Goal: Information Seeking & Learning: Learn about a topic

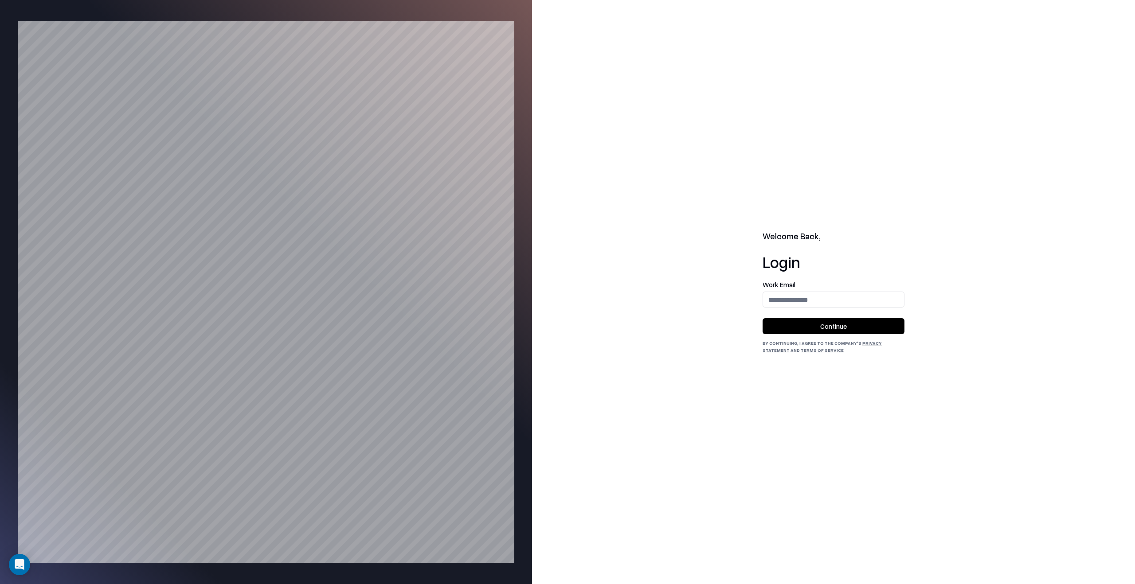
click at [824, 289] on div "Work Email" at bounding box center [834, 295] width 142 height 26
click at [822, 302] on input "email" at bounding box center [833, 300] width 141 height 16
type input "**********"
click at [823, 331] on button "Continue" at bounding box center [834, 326] width 142 height 16
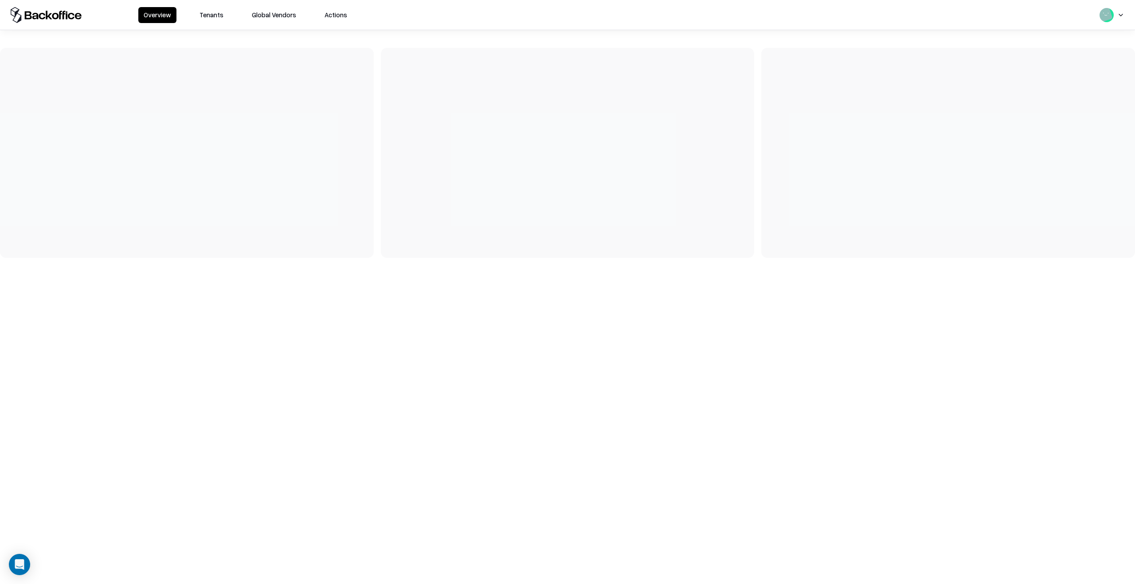
click at [203, 4] on div "Overview Tenants Global Vendors Actions" at bounding box center [567, 15] width 1135 height 30
click at [203, 9] on button "Tenants" at bounding box center [211, 15] width 35 height 16
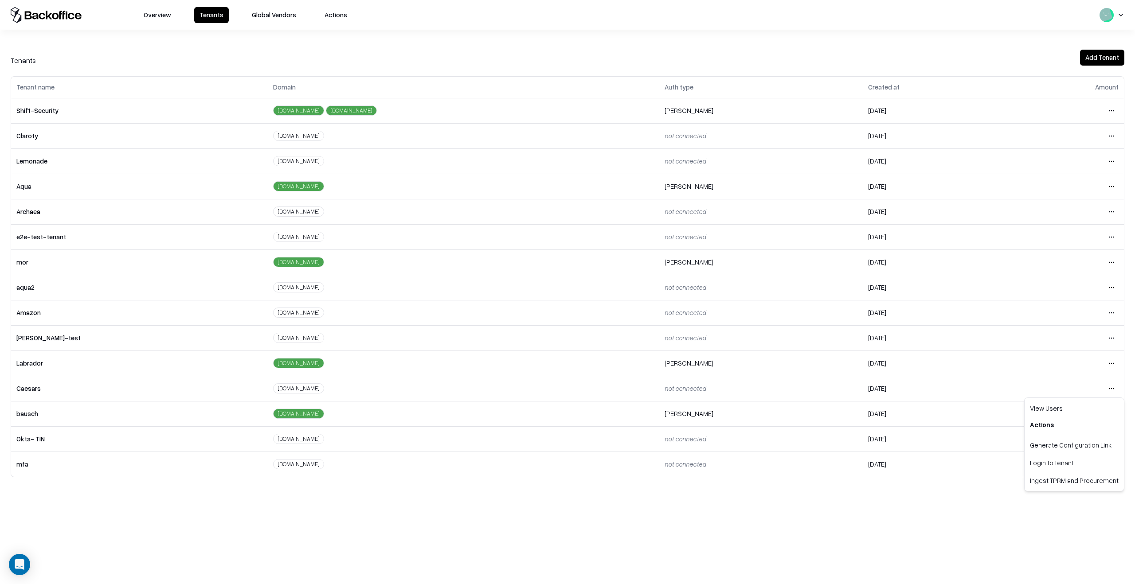
click at [1115, 391] on html "Overview Tenants Global Vendors Actions Tenants Add Tenant Tenant name Domain A…" at bounding box center [567, 292] width 1135 height 584
click at [1076, 465] on div "Login to tenant" at bounding box center [1074, 463] width 96 height 18
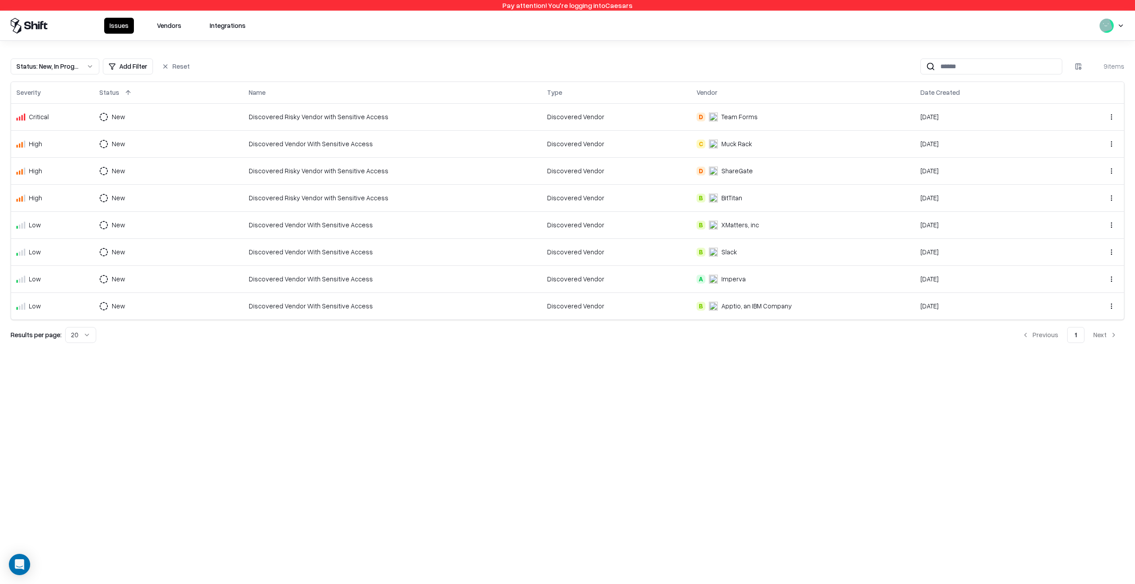
click at [162, 32] on button "Vendors" at bounding box center [169, 26] width 35 height 16
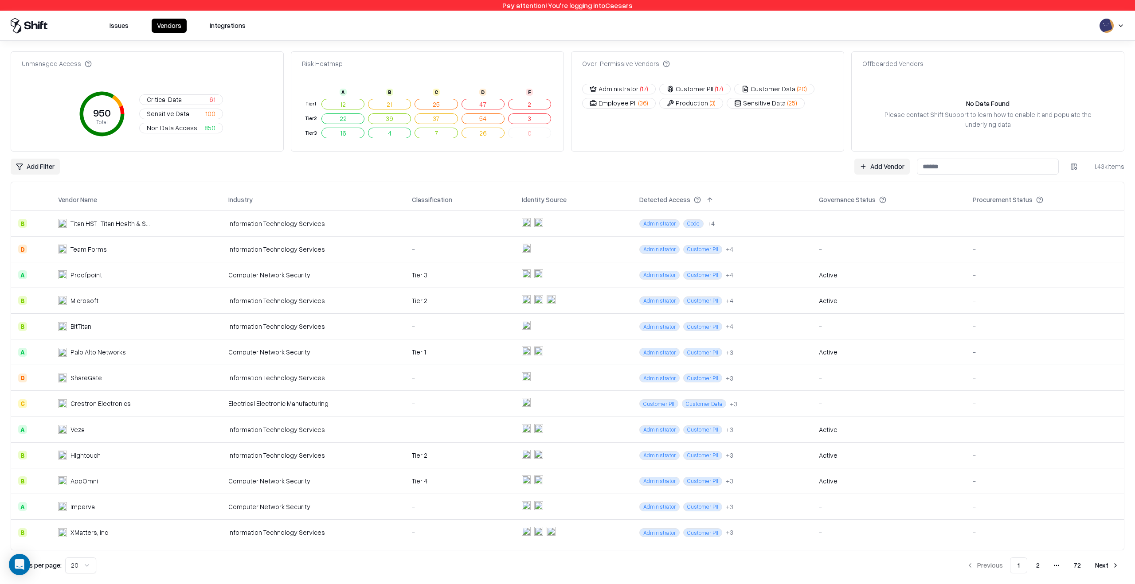
click at [610, 86] on button "Administrator ( 17 )" at bounding box center [619, 89] width 74 height 11
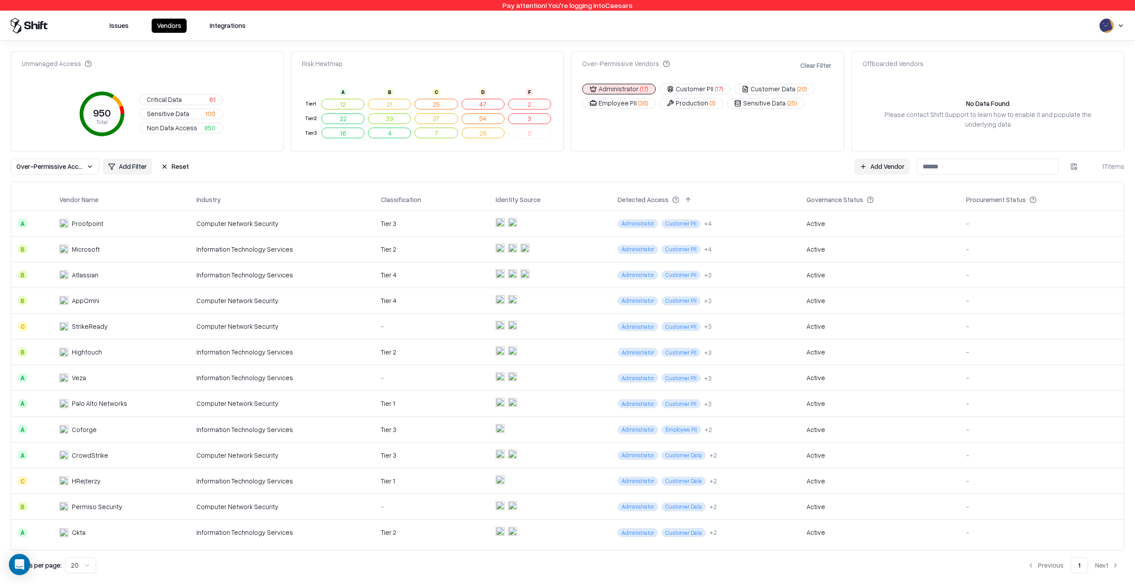
click at [434, 432] on div "Tier 3" at bounding box center [431, 429] width 100 height 9
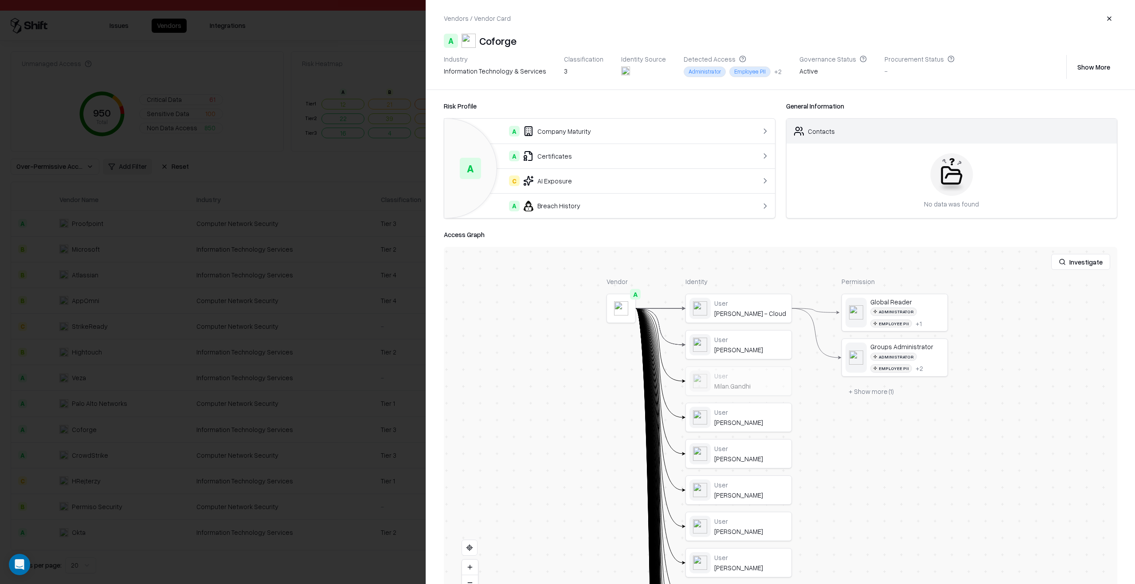
click at [334, 408] on div at bounding box center [567, 292] width 1135 height 584
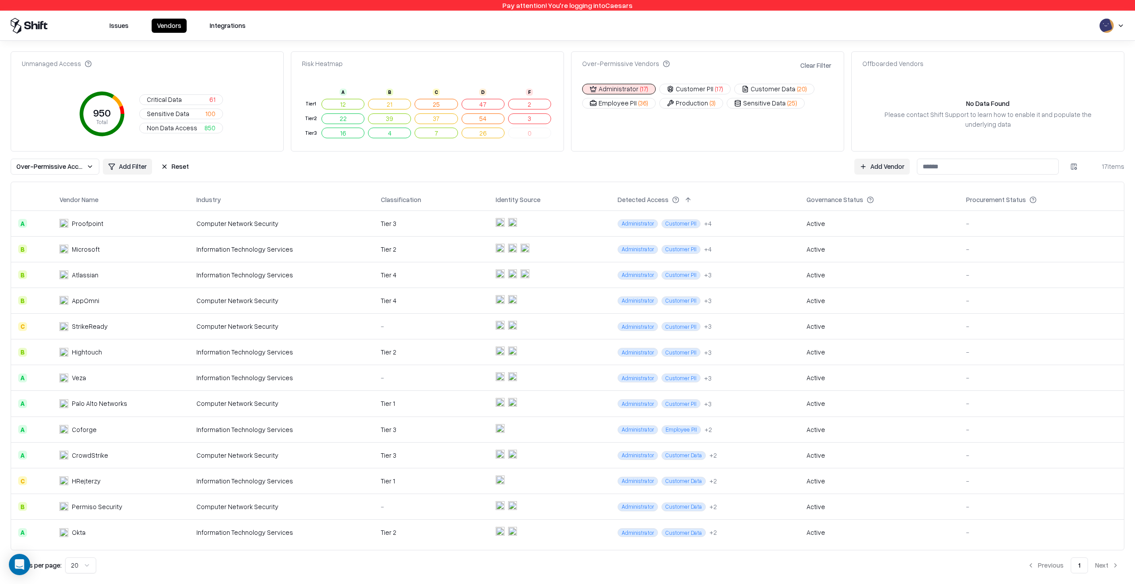
click at [128, 39] on div "Issues Vendors Integrations" at bounding box center [567, 26] width 1135 height 30
click at [128, 27] on button "Issues" at bounding box center [119, 26] width 30 height 14
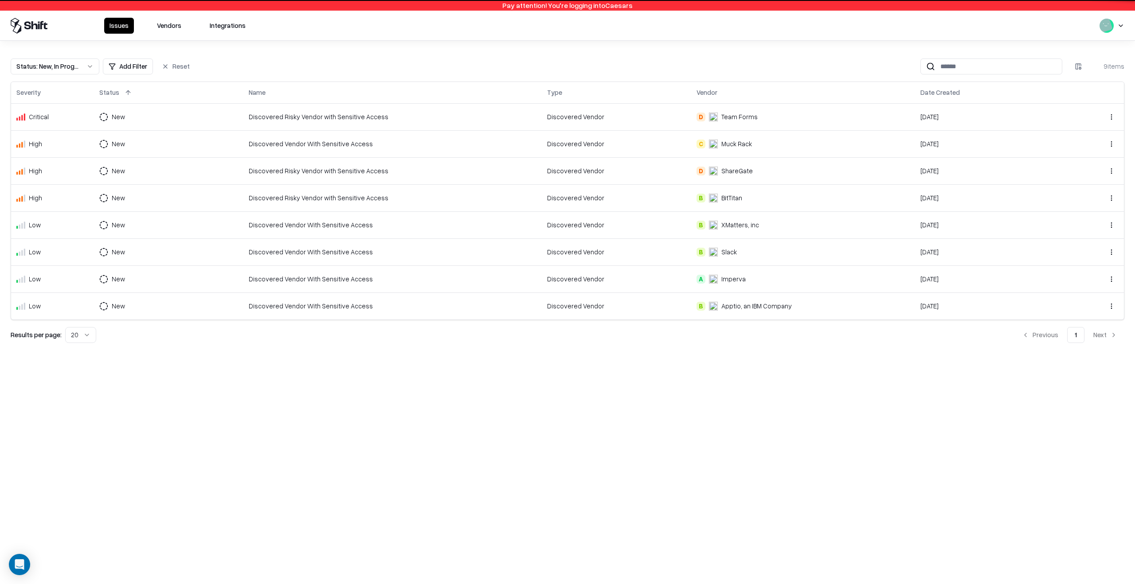
click at [120, 20] on button "Issues" at bounding box center [119, 26] width 30 height 16
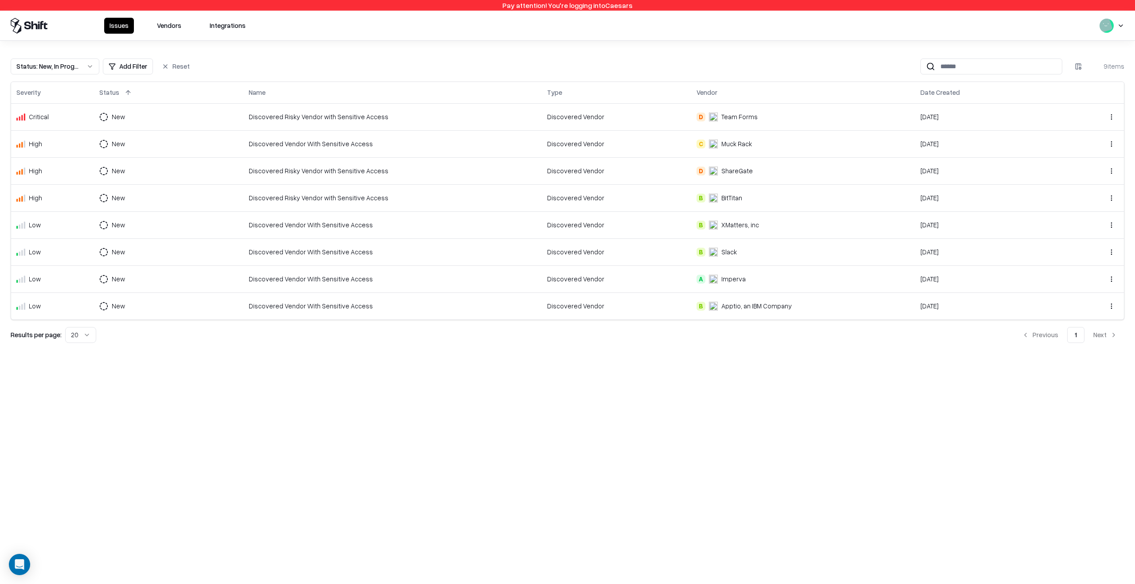
click at [483, 119] on div "Discovered Risky Vendor with Sensitive Access" at bounding box center [393, 116] width 288 height 9
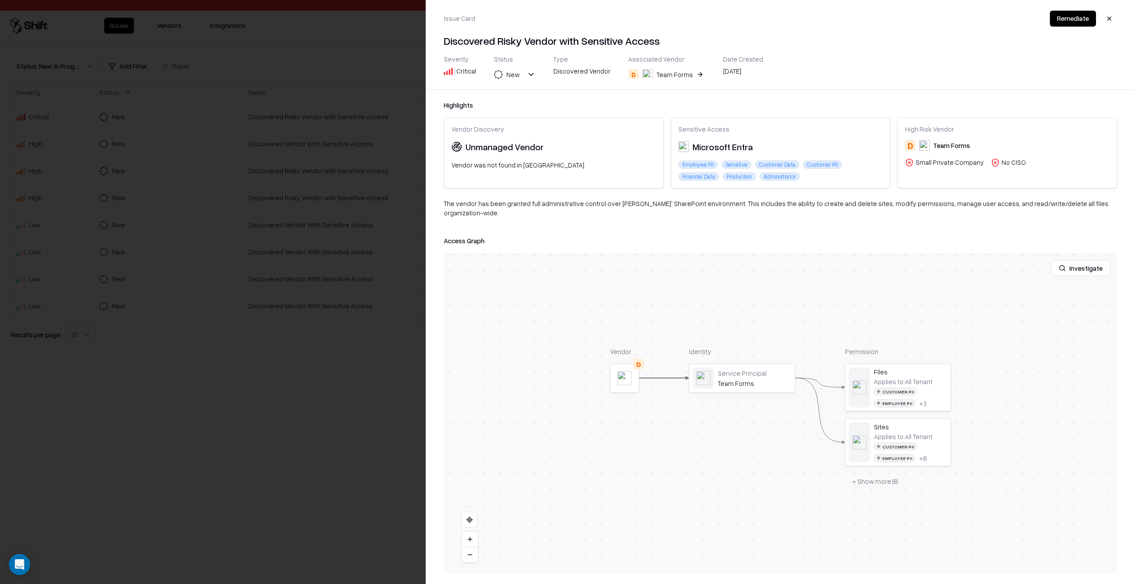
click at [337, 375] on div at bounding box center [567, 292] width 1135 height 584
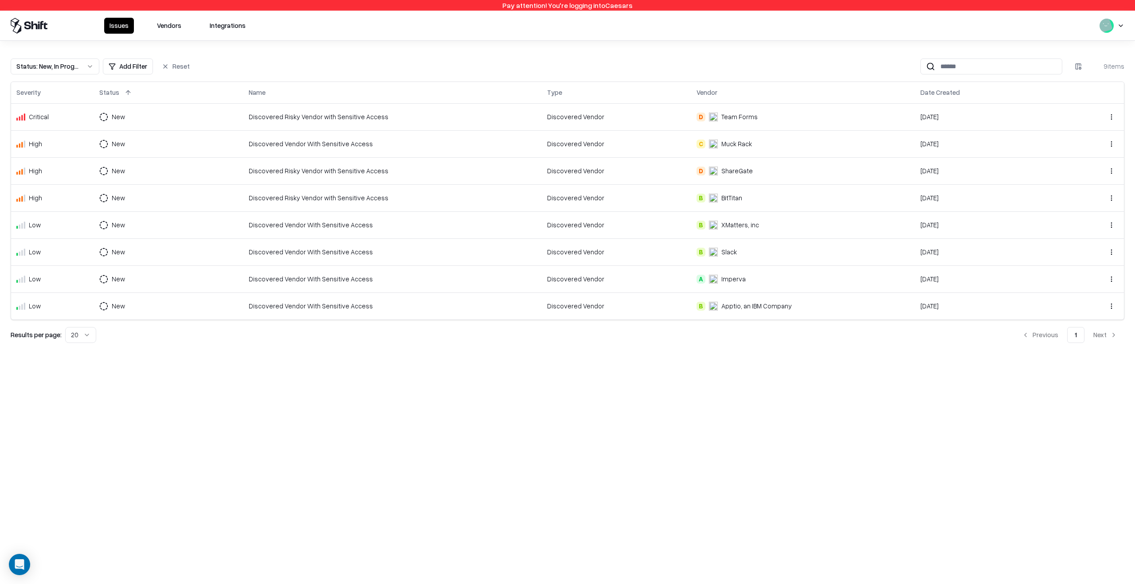
click at [615, 152] on td "Discovered Vendor" at bounding box center [616, 143] width 149 height 27
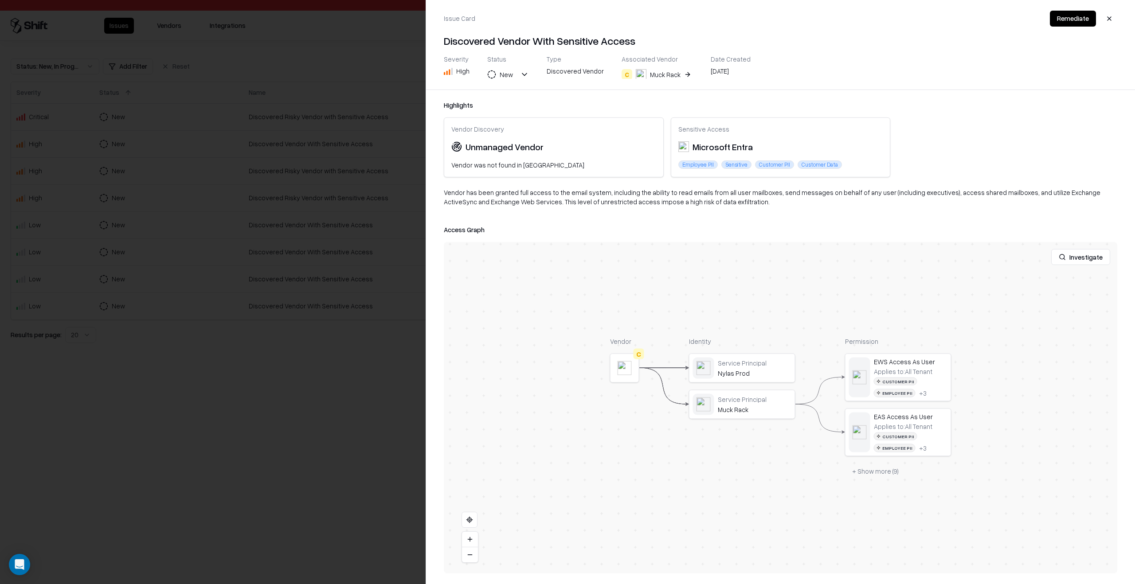
click at [0, 0] on div at bounding box center [0, 0] width 0 height 0
click at [165, 261] on div at bounding box center [567, 292] width 1135 height 584
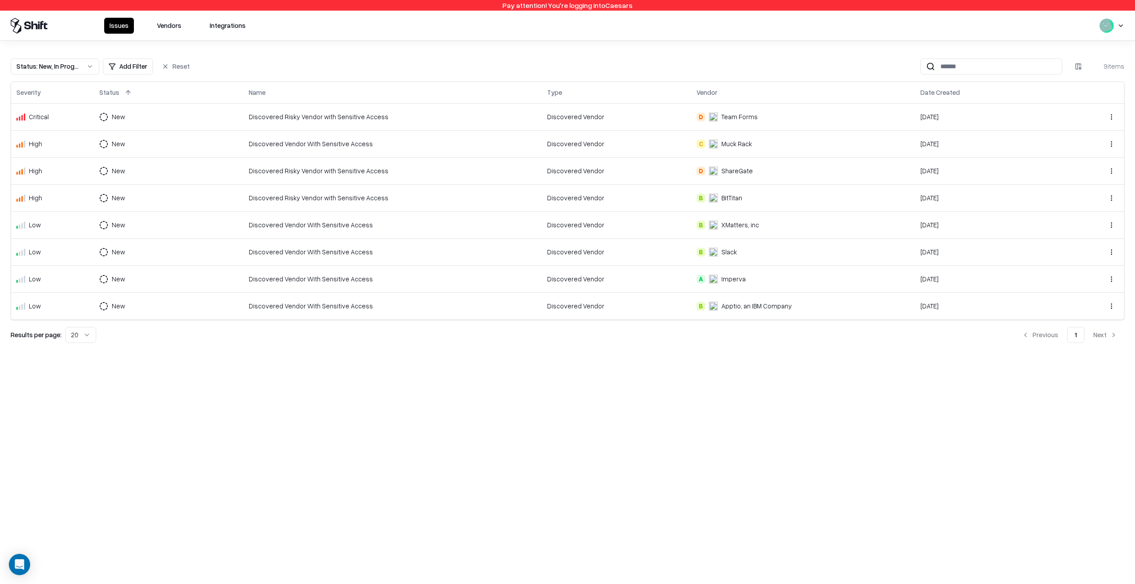
click at [167, 30] on button "Vendors" at bounding box center [169, 26] width 35 height 16
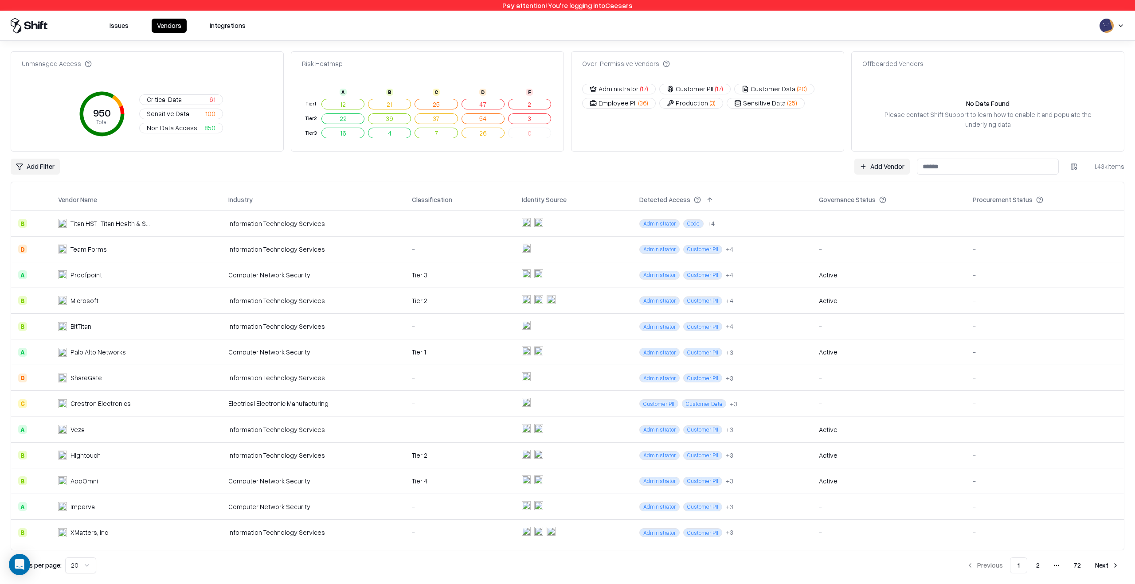
click at [975, 170] on input at bounding box center [988, 167] width 142 height 16
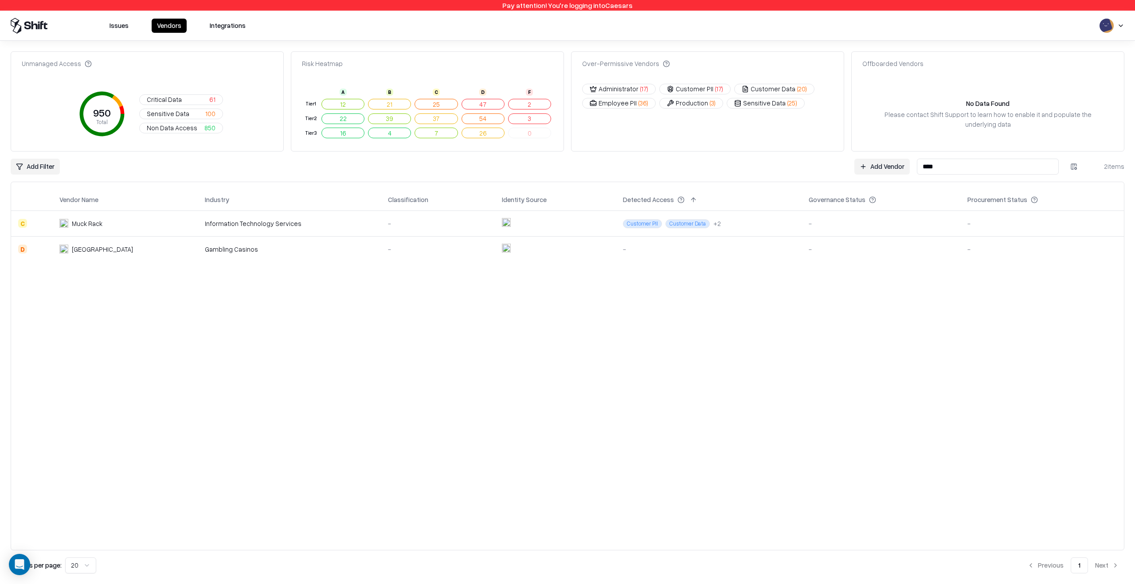
type input "****"
click at [451, 230] on td "-" at bounding box center [438, 224] width 114 height 26
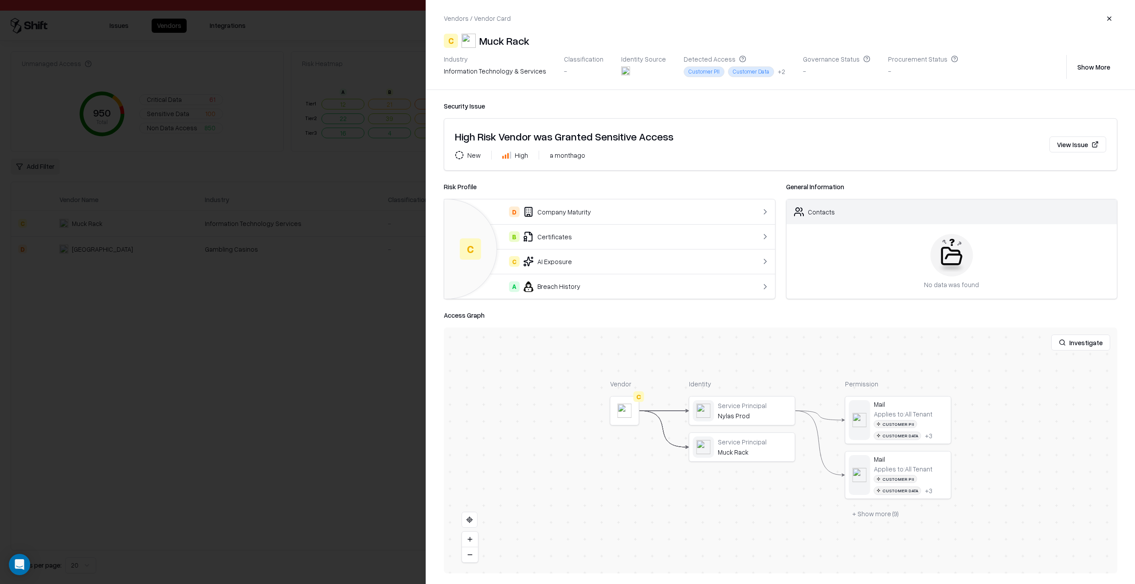
click at [0, 0] on div at bounding box center [0, 0] width 0 height 0
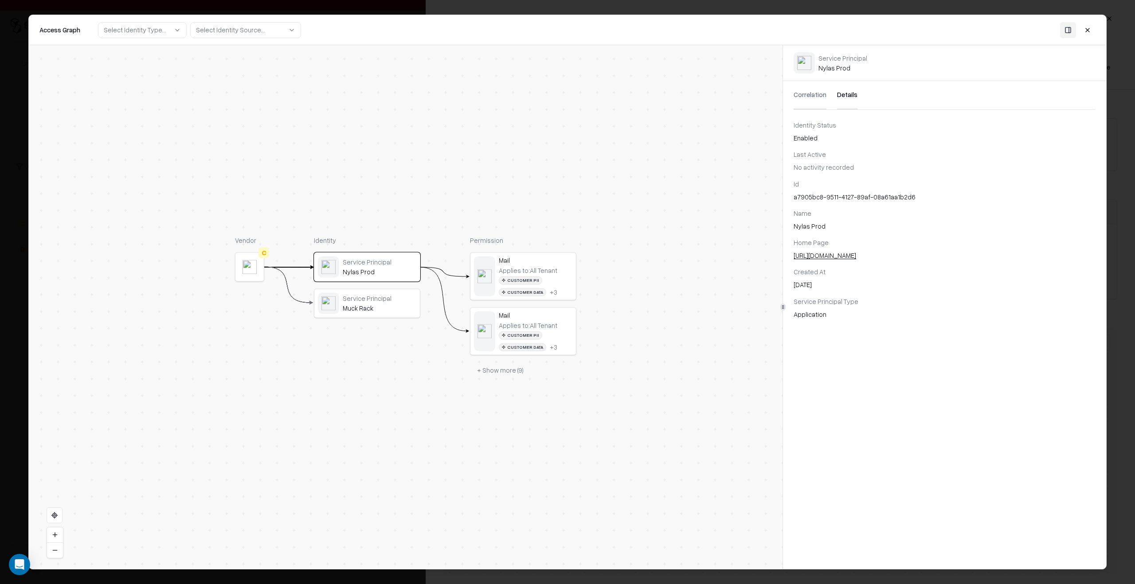
click at [842, 94] on button "Details" at bounding box center [847, 95] width 20 height 28
click at [355, 293] on div "Service Principal Muck Rack" at bounding box center [367, 303] width 98 height 21
click at [359, 253] on div "Service Principal Nylas Prod" at bounding box center [367, 267] width 106 height 28
click at [359, 275] on div "Nylas Prod" at bounding box center [380, 272] width 74 height 8
click at [363, 309] on div "Muck Rack" at bounding box center [380, 309] width 74 height 8
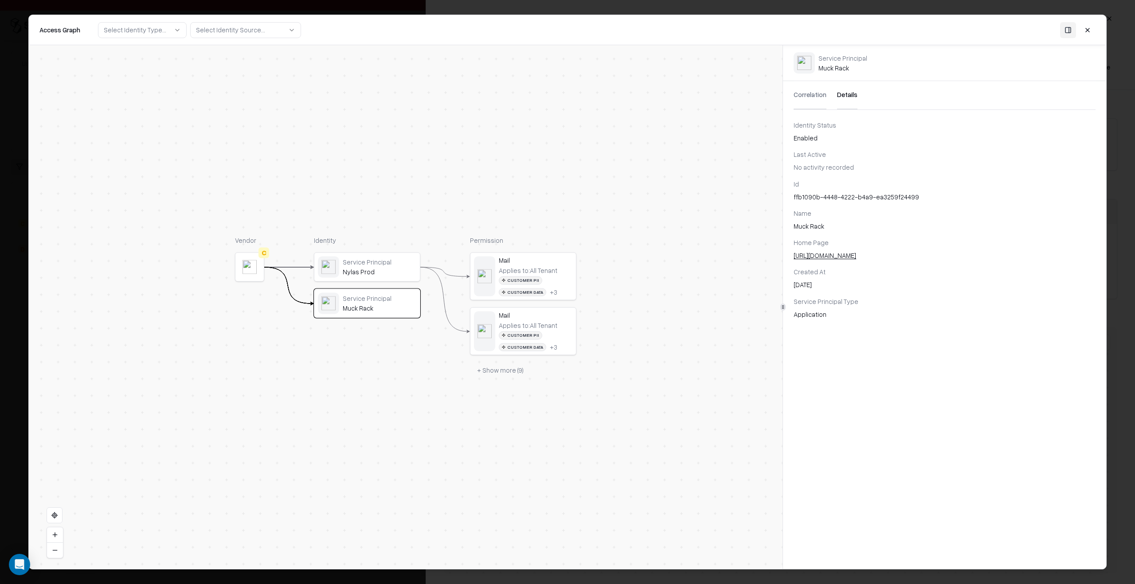
click at [499, 365] on button "+ Show more ( 9 )" at bounding box center [500, 371] width 61 height 16
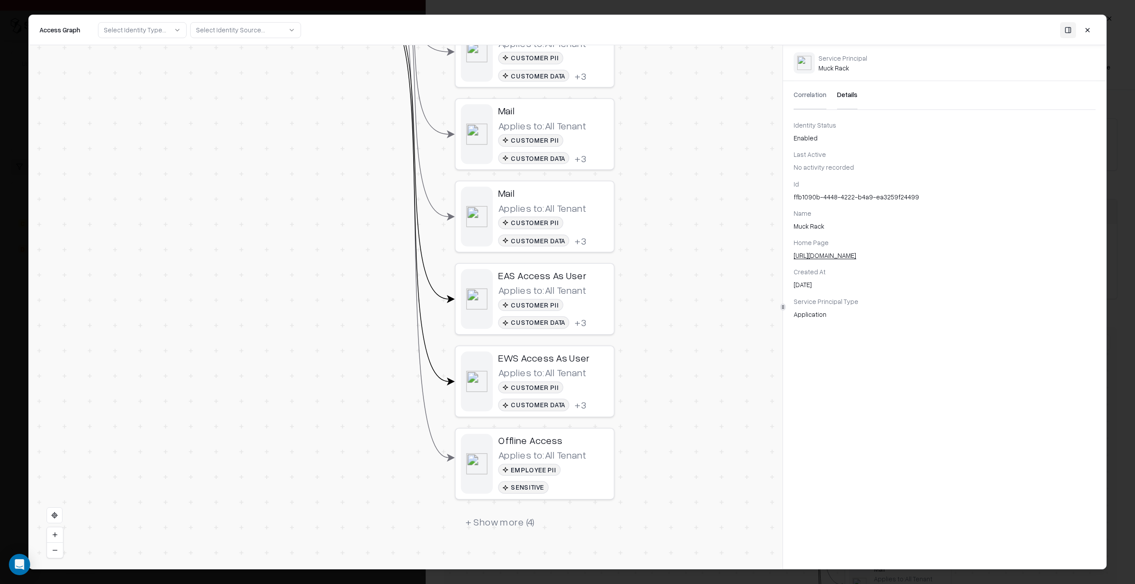
click at [486, 514] on button "+ Show more ( 4 )" at bounding box center [500, 523] width 90 height 24
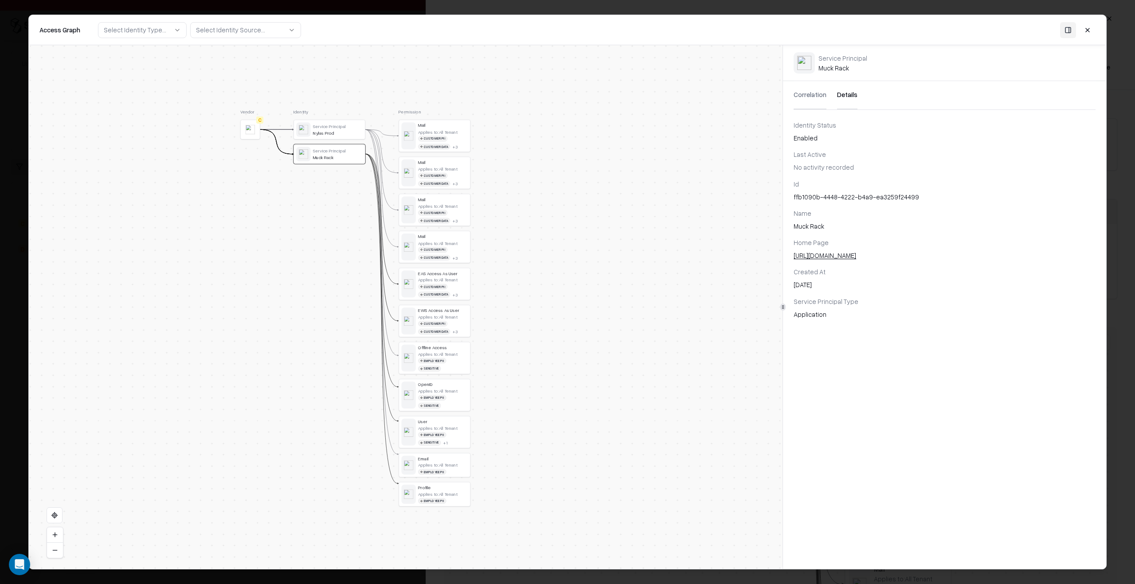
click at [333, 133] on div "Nylas Prod" at bounding box center [338, 132] width 50 height 5
click at [333, 151] on div "Service Principal" at bounding box center [338, 150] width 50 height 5
click at [336, 126] on div "Service Principal" at bounding box center [338, 126] width 50 height 5
click at [337, 153] on div "Service Principal" at bounding box center [338, 150] width 50 height 5
click at [338, 133] on div "Nylas Prod" at bounding box center [338, 132] width 50 height 5
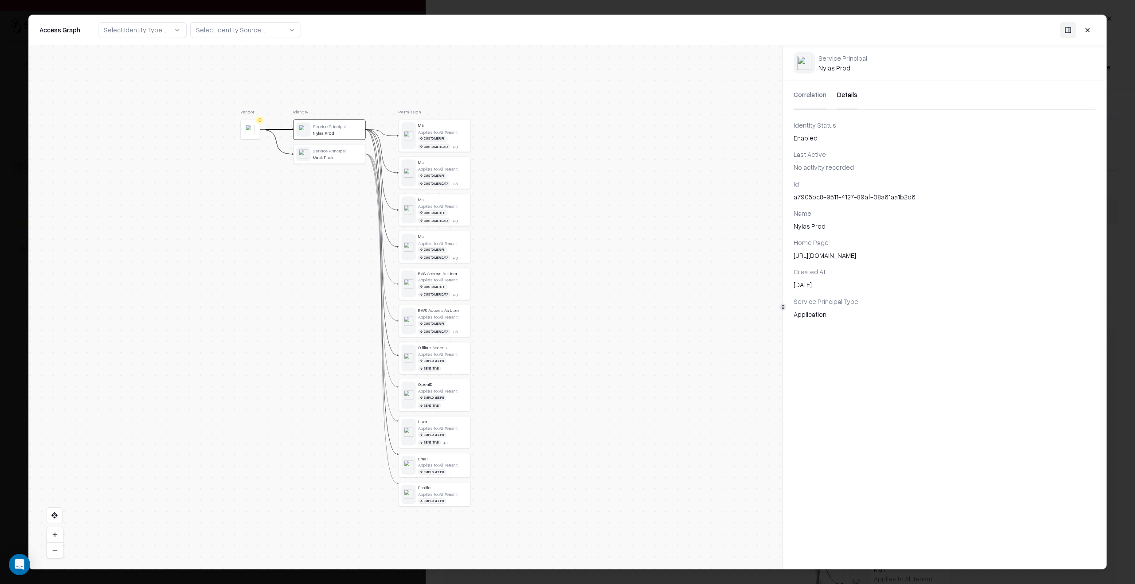
click at [339, 156] on div "Muck Rack" at bounding box center [338, 157] width 50 height 5
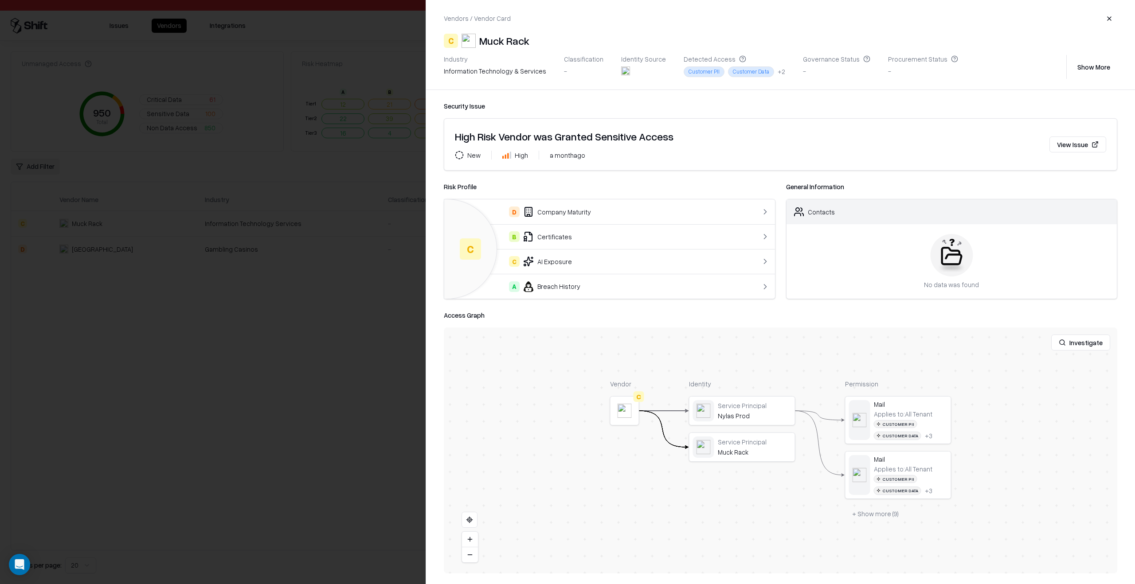
click at [301, 249] on div at bounding box center [567, 292] width 1135 height 584
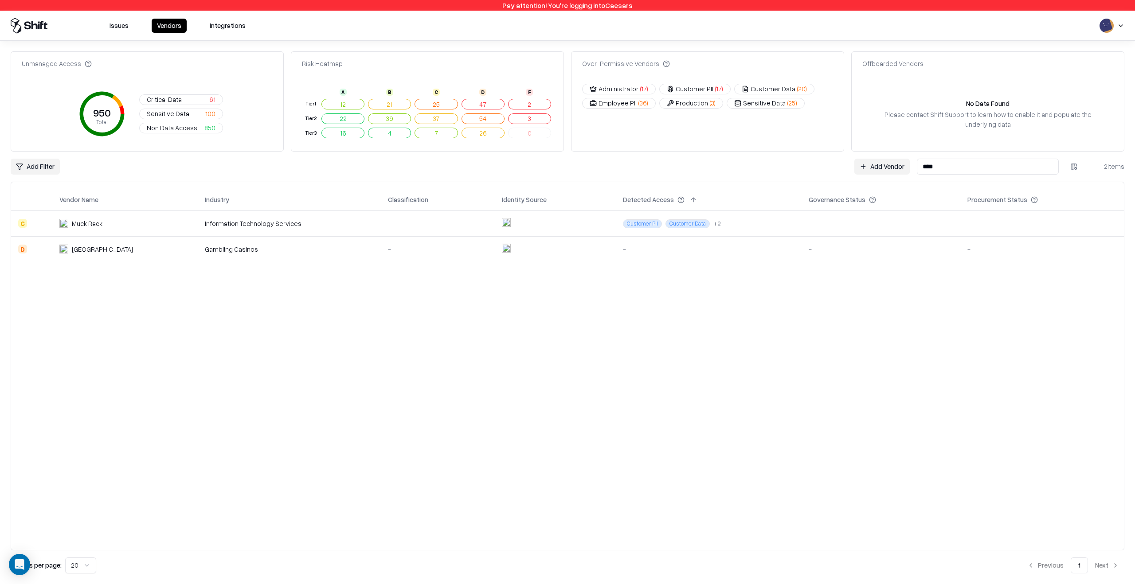
click at [973, 169] on input "****" at bounding box center [988, 167] width 142 height 16
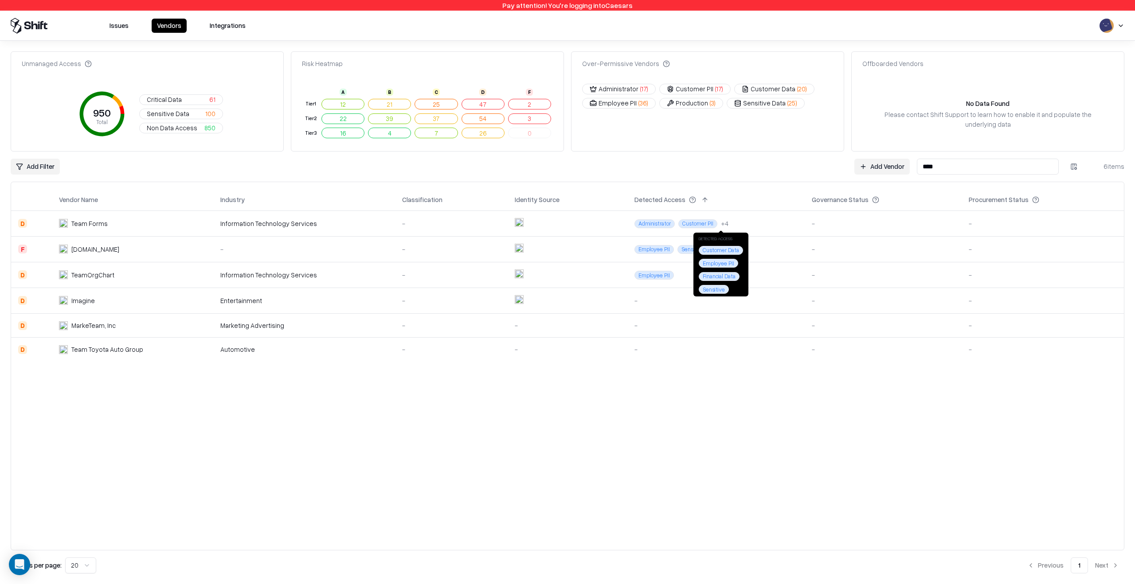
type input "****"
click at [748, 222] on td "Administrator Customer PII + 4" at bounding box center [715, 224] width 177 height 26
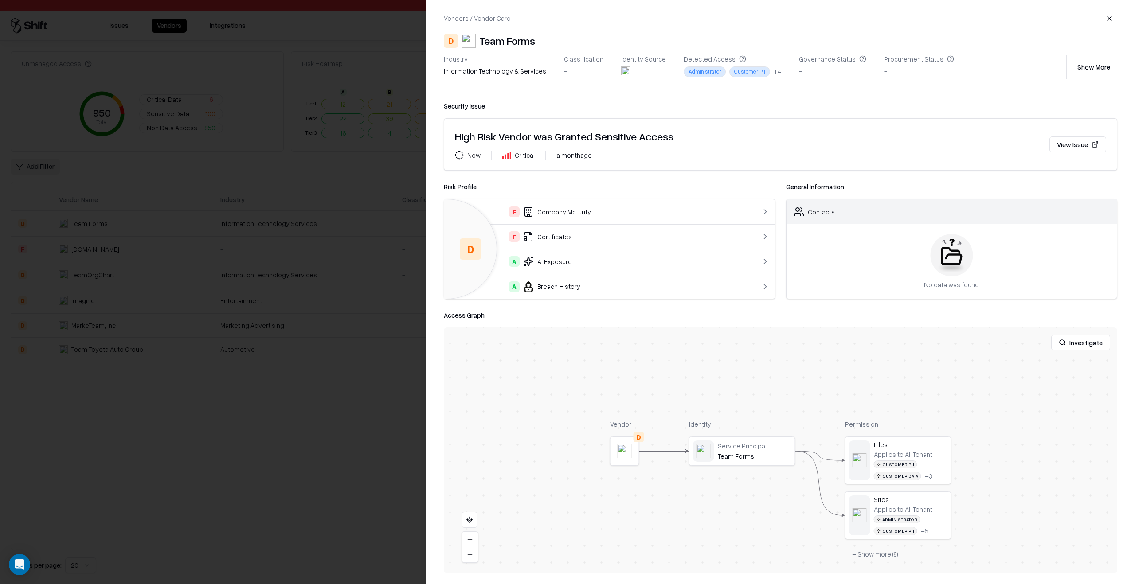
click at [0, 0] on button at bounding box center [0, 0] width 0 height 0
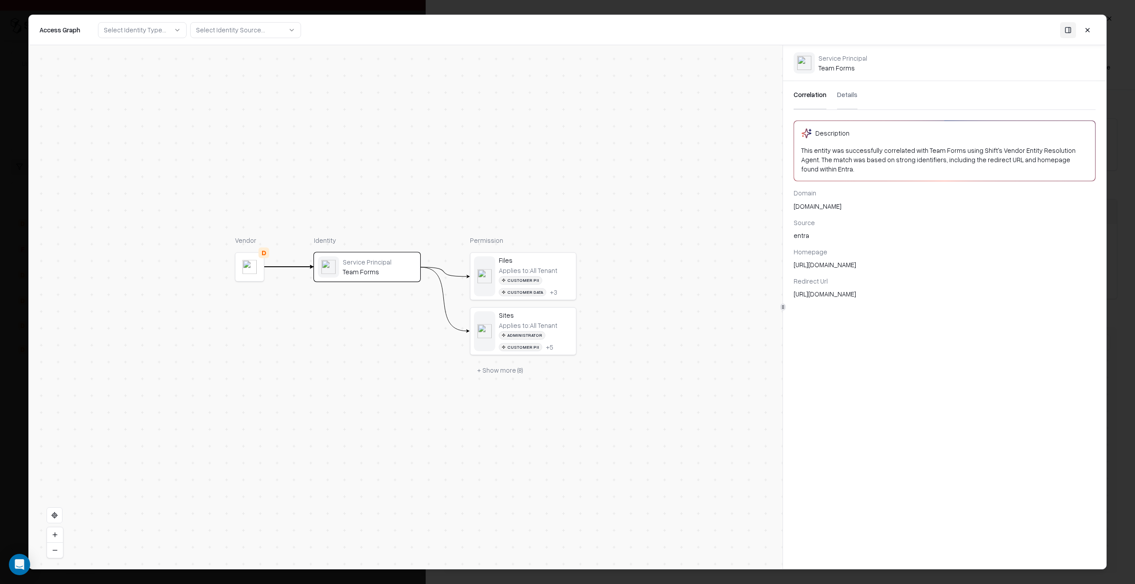
click at [845, 92] on button "Details" at bounding box center [847, 95] width 20 height 28
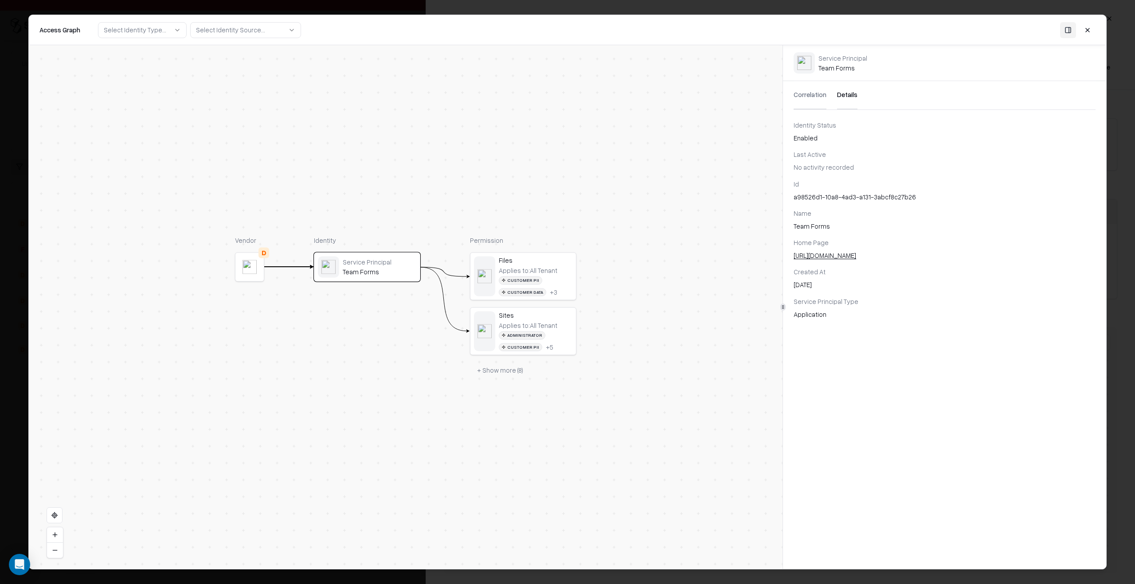
click at [505, 379] on div "Vendor D Identity Service Principal Team Forms Permission Files Applies to: All…" at bounding box center [406, 307] width 754 height 524
click at [507, 372] on button "+ Show more ( 8 )" at bounding box center [500, 371] width 60 height 16
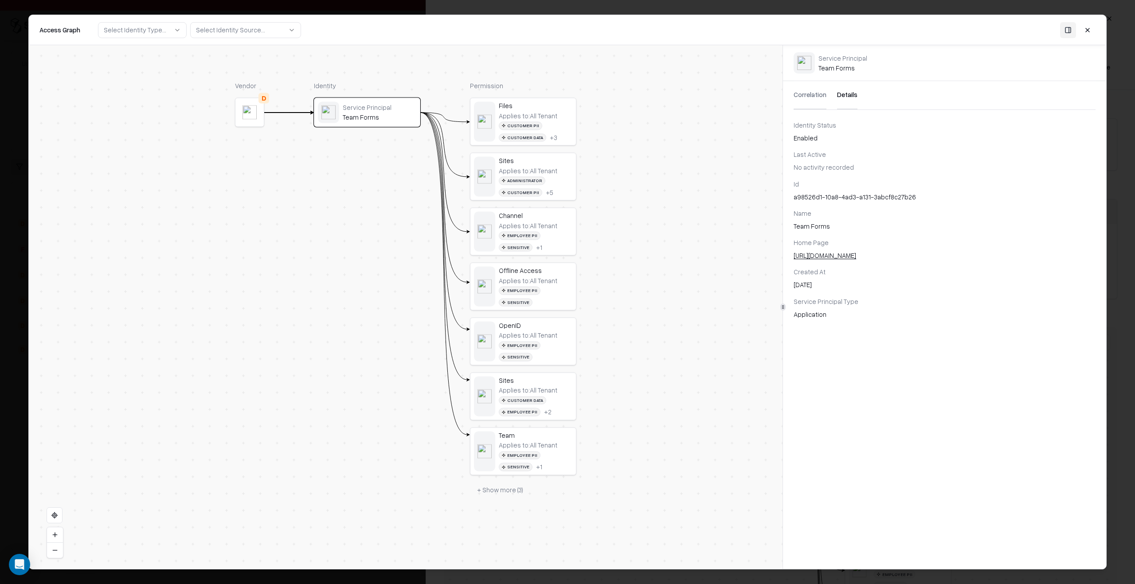
drag, startPoint x: 625, startPoint y: 443, endPoint x: 626, endPoint y: 281, distance: 162.7
click at [626, 281] on div "Vendor D Identity Service Principal Team Forms Permission Files Applies to: All…" at bounding box center [406, 307] width 754 height 524
click at [514, 475] on button "+ Show more ( 3 )" at bounding box center [500, 483] width 60 height 16
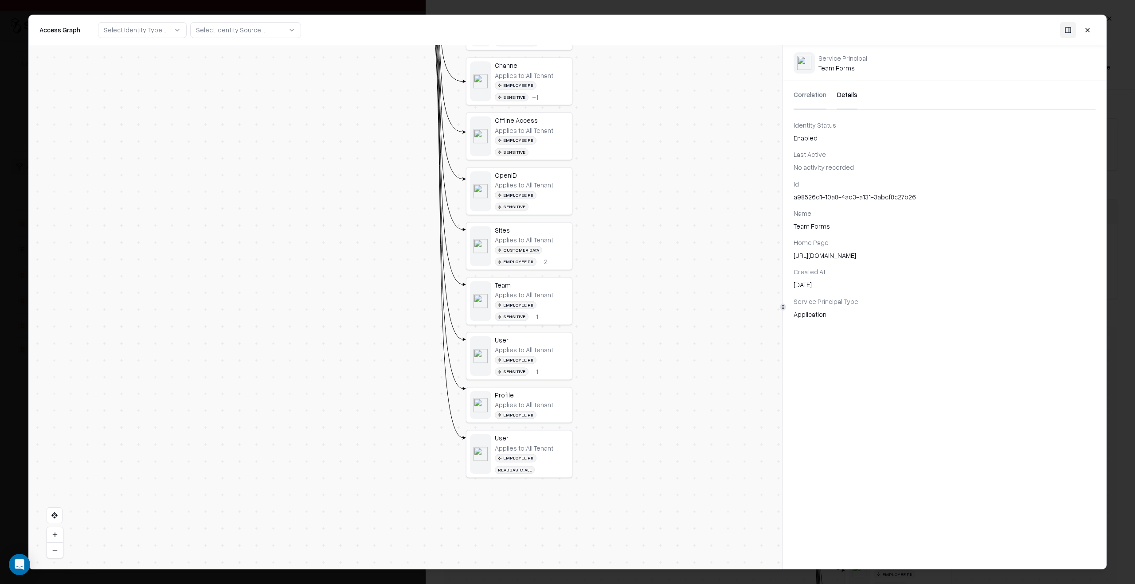
drag, startPoint x: 623, startPoint y: 470, endPoint x: 619, endPoint y: 327, distance: 142.8
click at [619, 327] on div "Vendor D Identity Service Principal Team Forms Permission Files Applies to: All…" at bounding box center [406, 307] width 754 height 524
click at [542, 435] on div "User" at bounding box center [532, 439] width 74 height 8
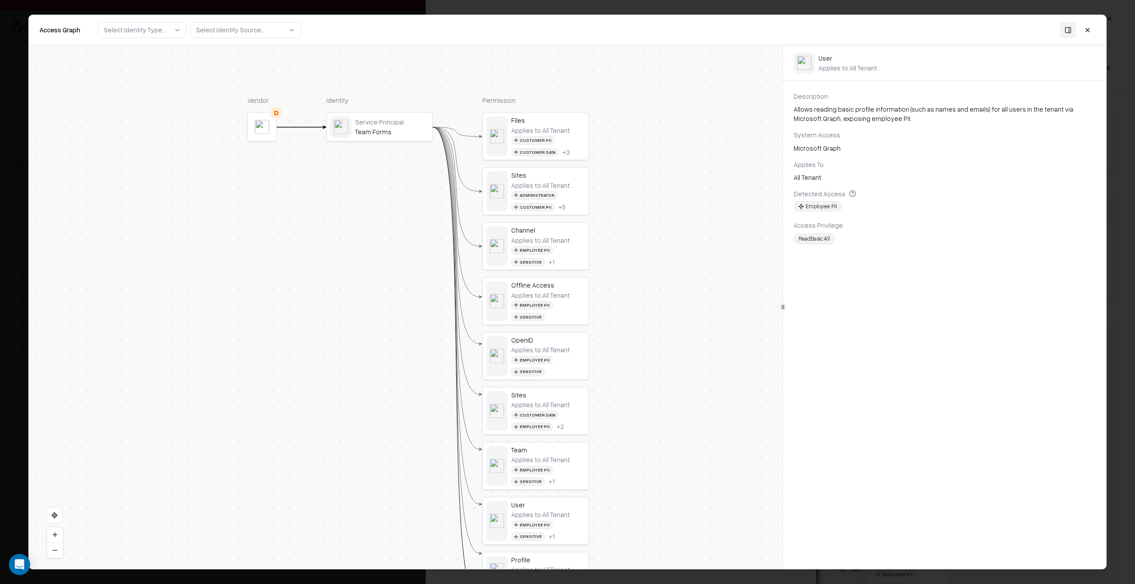
click at [562, 223] on div "Channel Applies to: All Tenant Employee PII Sensitive + 1" at bounding box center [536, 246] width 106 height 47
click at [553, 175] on div "Sites" at bounding box center [548, 176] width 74 height 8
click at [429, 137] on div "Service Principal Team Forms" at bounding box center [380, 127] width 106 height 28
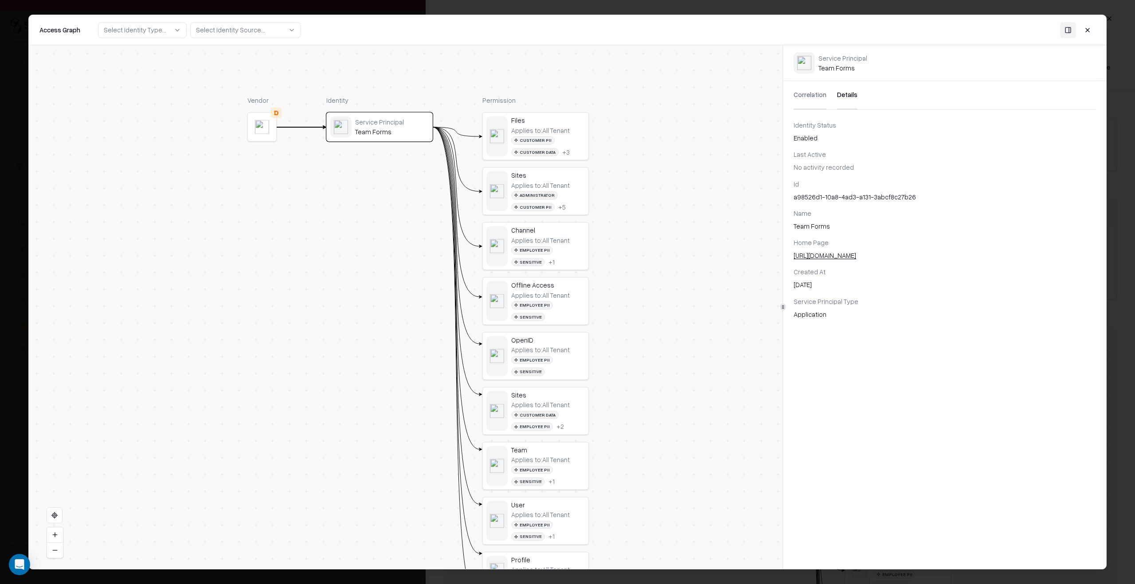
click at [839, 94] on button "Details" at bounding box center [847, 95] width 20 height 28
click at [809, 93] on button "Correlation" at bounding box center [810, 95] width 33 height 28
click at [844, 95] on button "Details" at bounding box center [847, 95] width 20 height 28
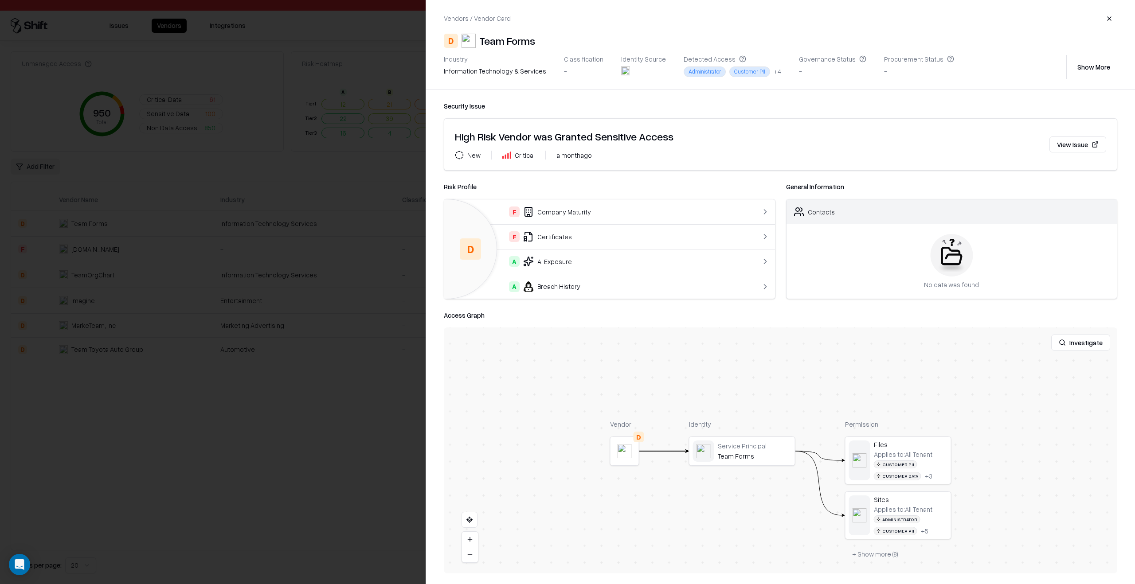
click at [345, 529] on div at bounding box center [567, 292] width 1135 height 584
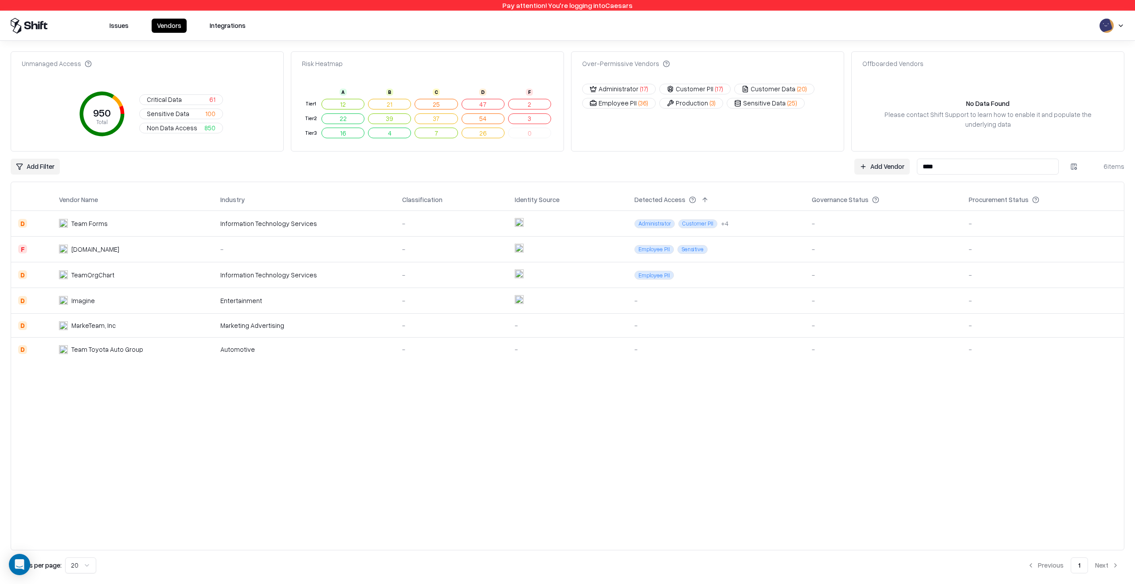
click at [127, 34] on div "Issues Vendors Integrations" at bounding box center [567, 26] width 1135 height 30
click at [123, 26] on button "Issues" at bounding box center [119, 26] width 30 height 14
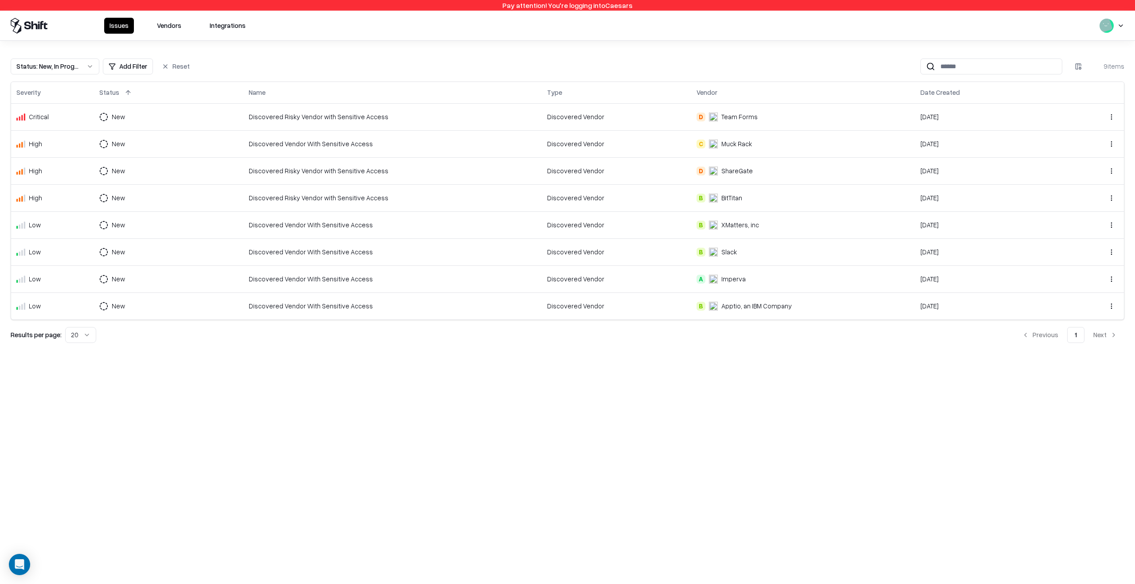
click at [91, 66] on button "Status : New, In Progress" at bounding box center [55, 67] width 89 height 16
click at [91, 66] on html "Pay attention! You're logging into Caesars Issues Vendors Integrations Status :…" at bounding box center [567, 292] width 1135 height 584
click at [65, 128] on div "Closed" at bounding box center [55, 136] width 84 height 18
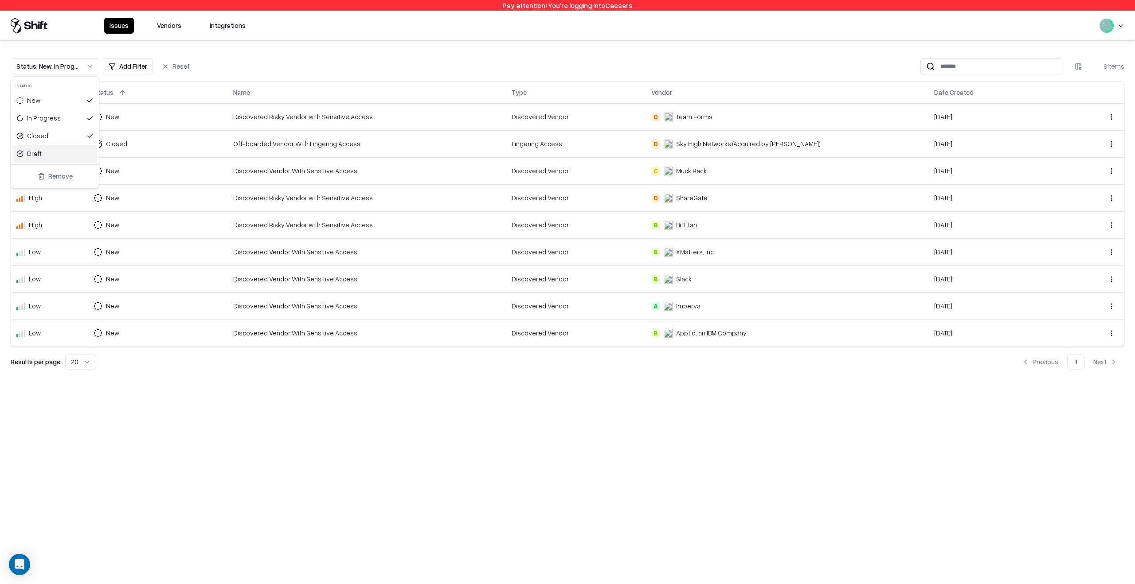
click at [372, 433] on html "Pay attention! You're logging into Caesars Issues Vendors Integrations Status :…" at bounding box center [567, 292] width 1135 height 584
click at [329, 137] on td "Off-boarded Vendor With Lingering Access" at bounding box center [367, 143] width 279 height 27
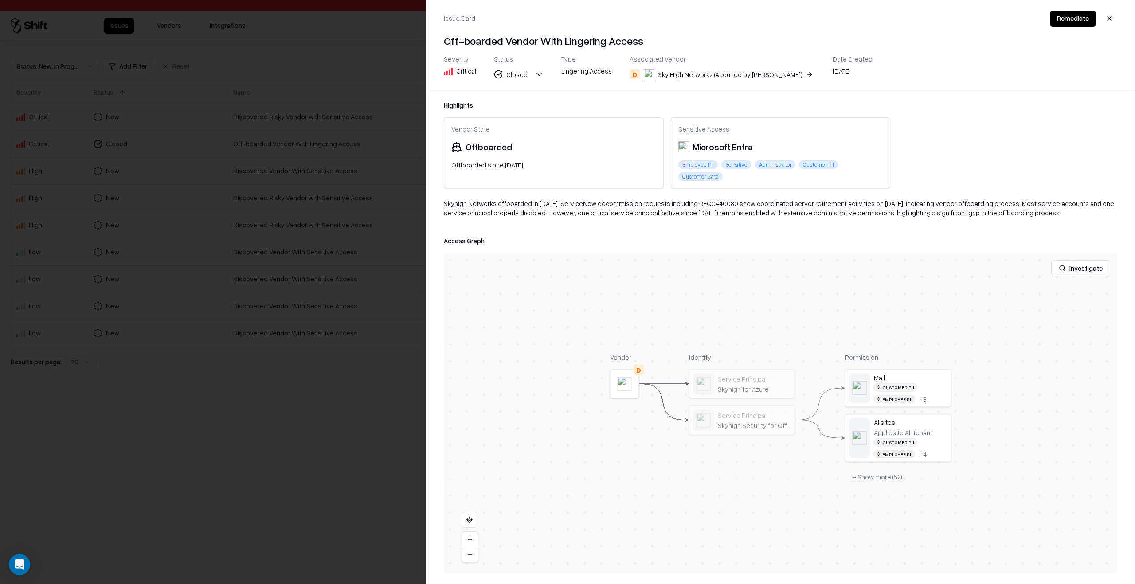
click at [330, 382] on div at bounding box center [567, 292] width 1135 height 584
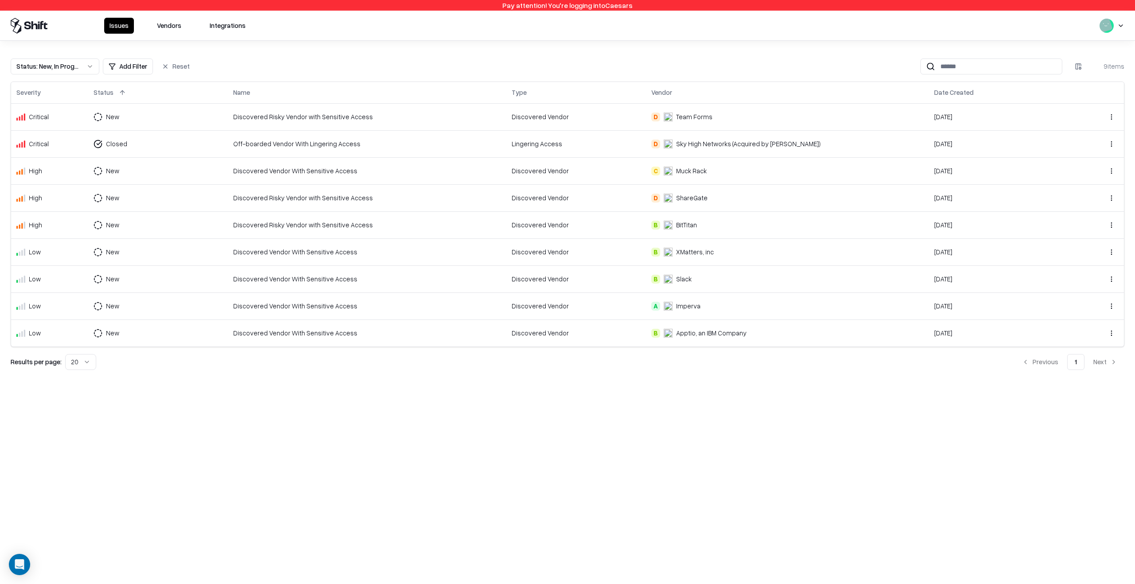
click at [707, 172] on div "Muck Rack" at bounding box center [691, 170] width 31 height 9
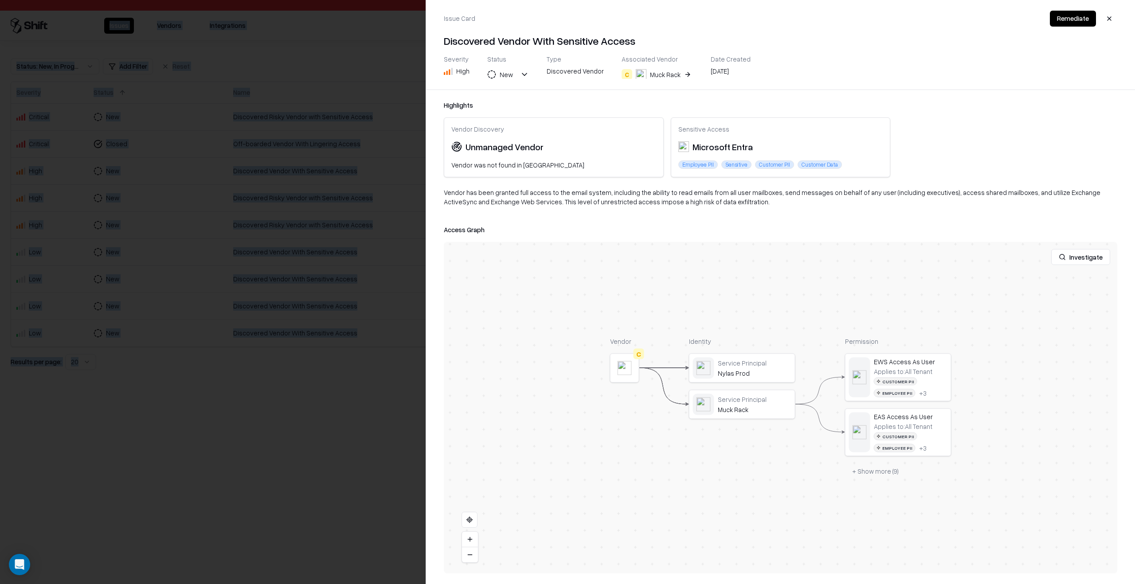
click at [654, 76] on div "Muck Rack" at bounding box center [665, 74] width 31 height 9
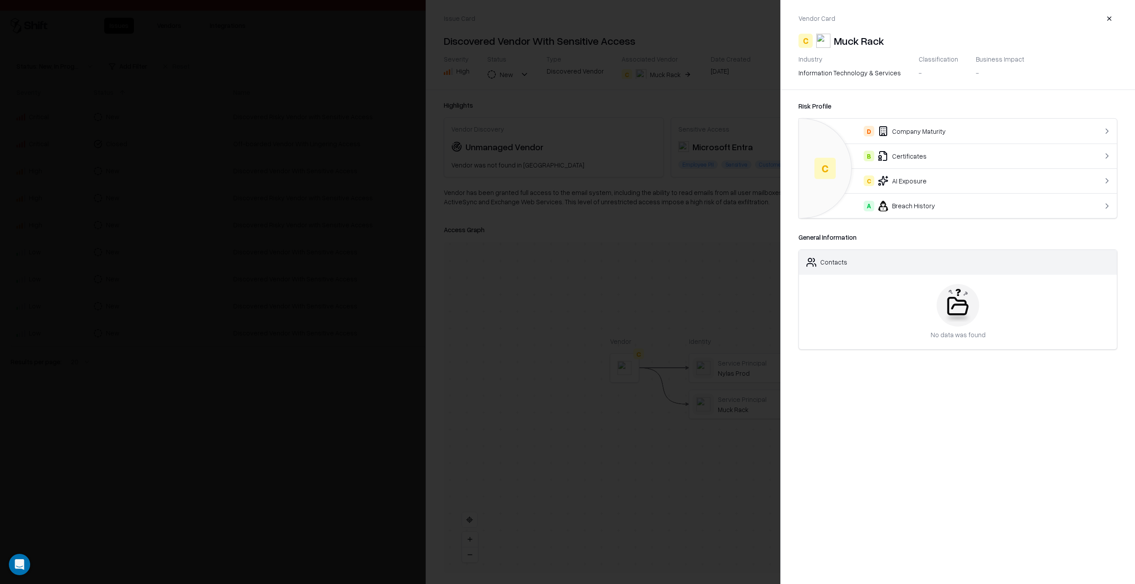
click at [582, 194] on div at bounding box center [567, 292] width 1135 height 584
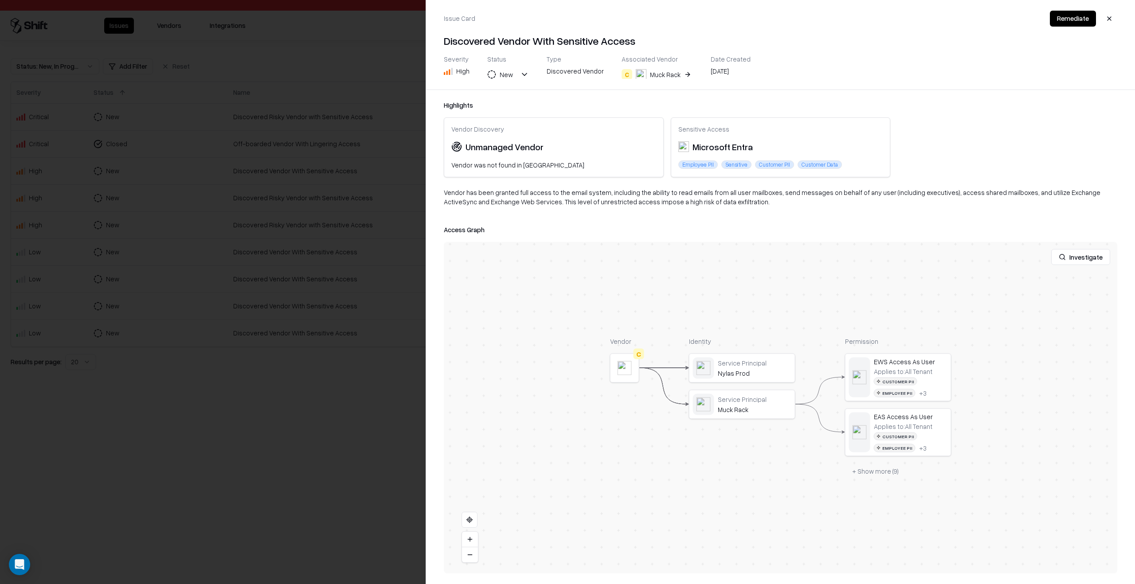
click at [327, 214] on div at bounding box center [567, 292] width 1135 height 584
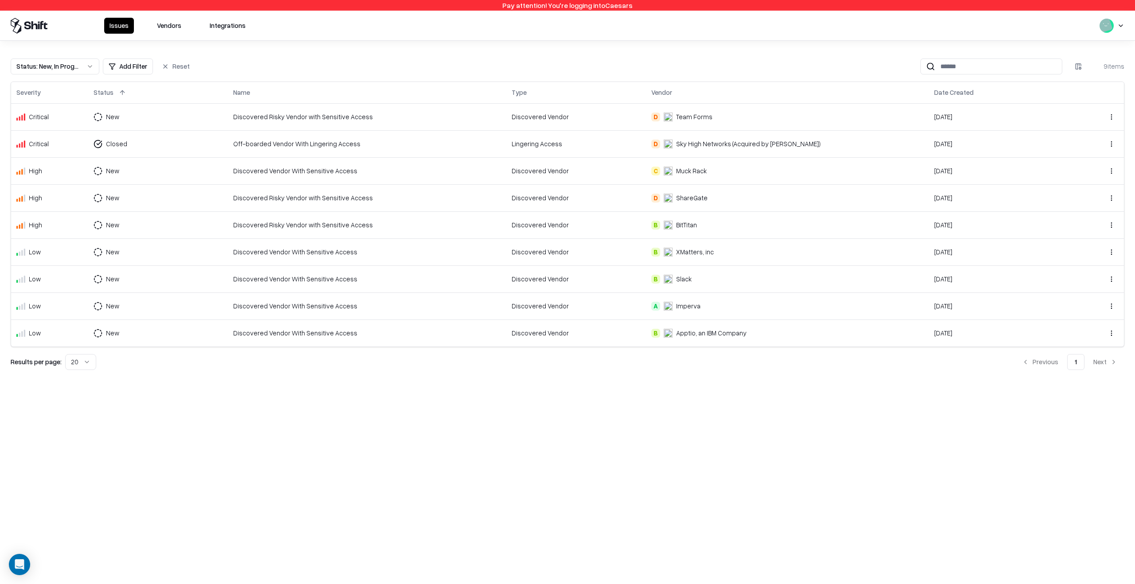
click at [183, 23] on button "Vendors" at bounding box center [169, 26] width 35 height 16
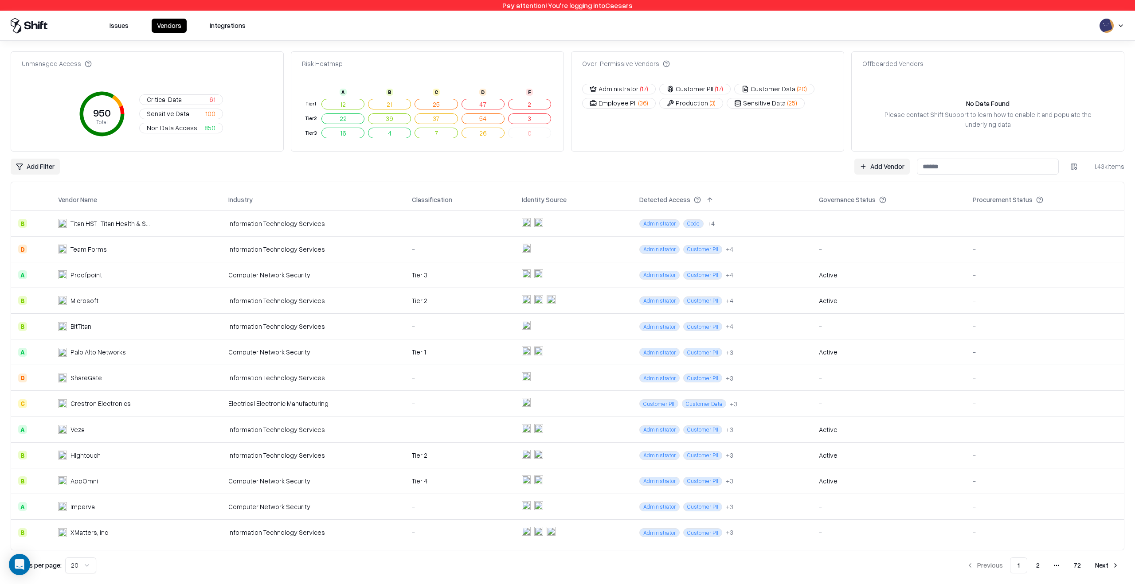
click at [848, 251] on div "-" at bounding box center [888, 249] width 139 height 9
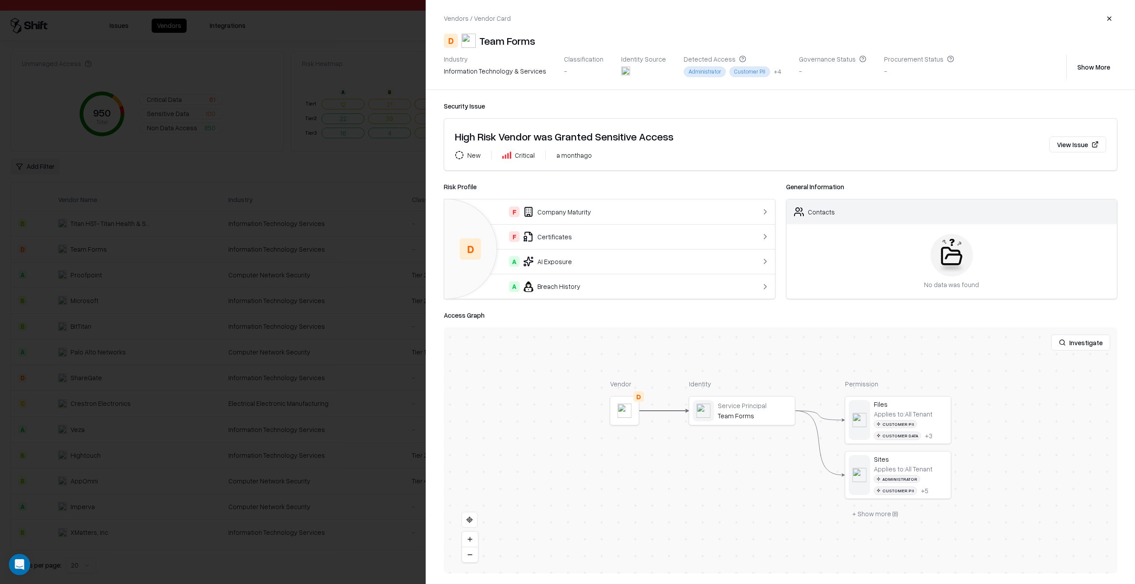
click at [389, 333] on div at bounding box center [567, 292] width 1135 height 584
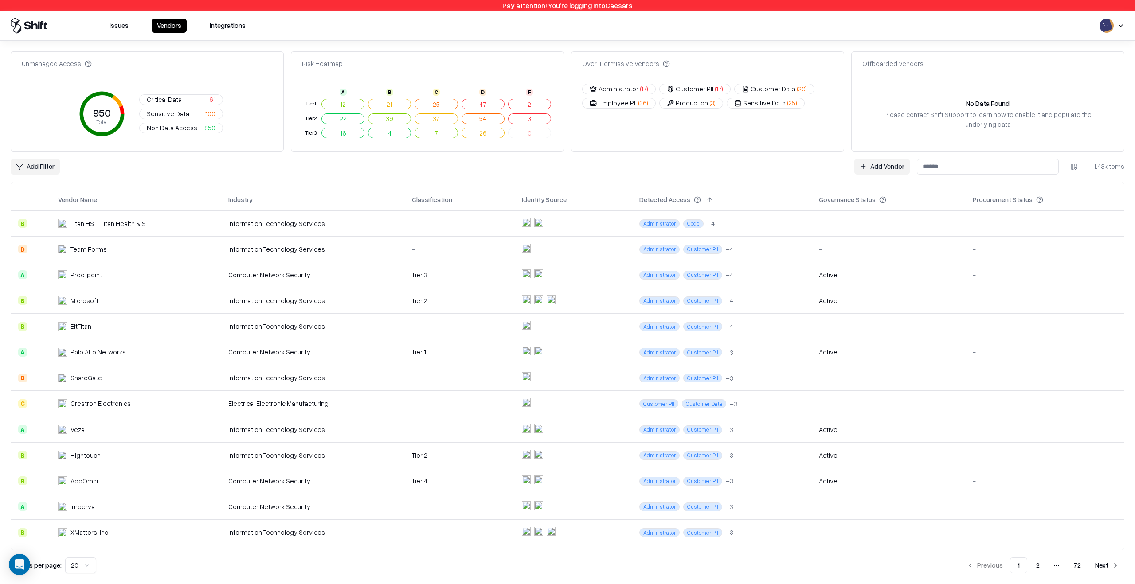
click at [984, 165] on input at bounding box center [988, 167] width 142 height 16
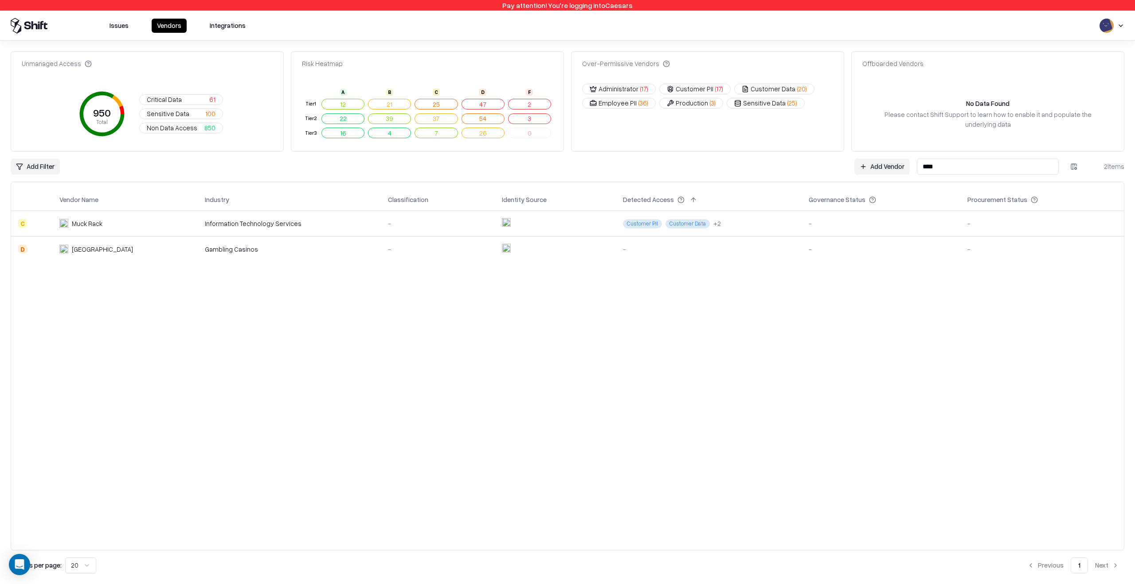
type input "****"
click at [730, 226] on td "Customer PII Customer Data + 2" at bounding box center [709, 224] width 186 height 26
